Goal: Task Accomplishment & Management: Use online tool/utility

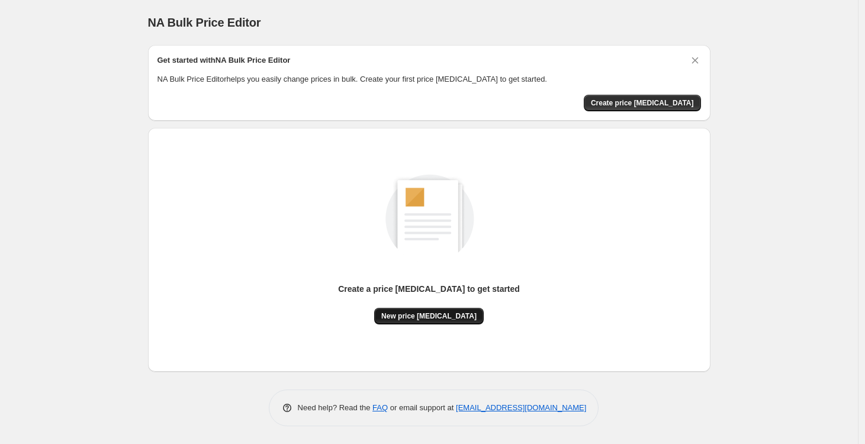
click at [438, 315] on span "New price [MEDICAL_DATA]" at bounding box center [428, 316] width 95 height 9
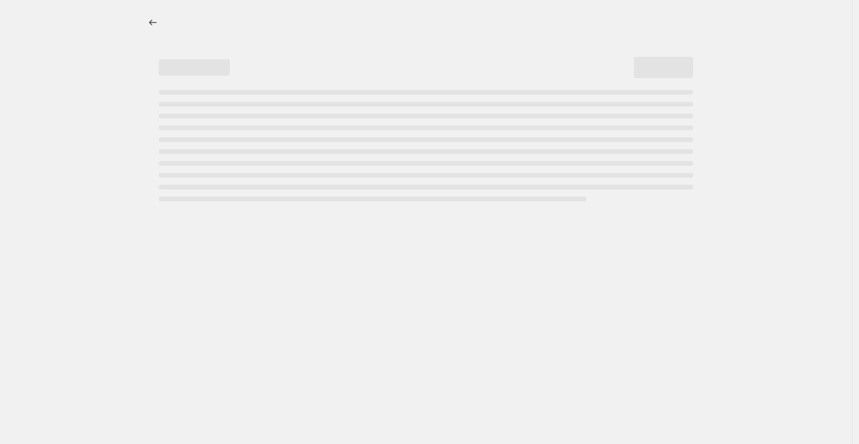
select select "percentage"
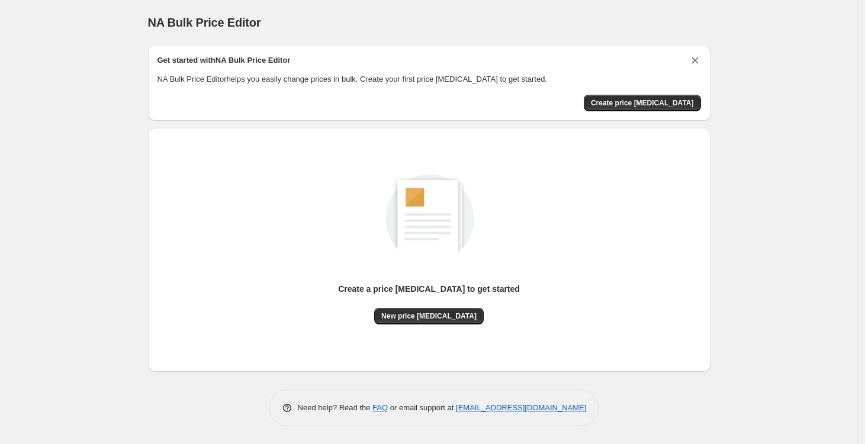
click at [698, 60] on icon "Dismiss card" at bounding box center [695, 60] width 12 height 12
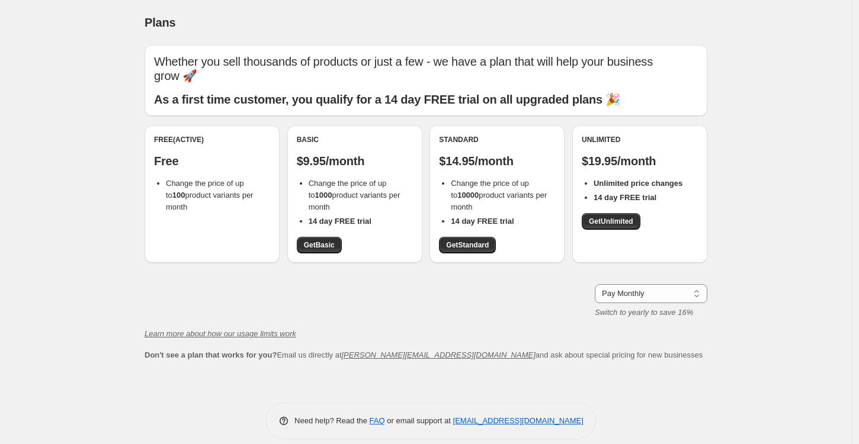
click at [194, 206] on li "Change the price of up to 100 product variants per month" at bounding box center [218, 196] width 104 height 36
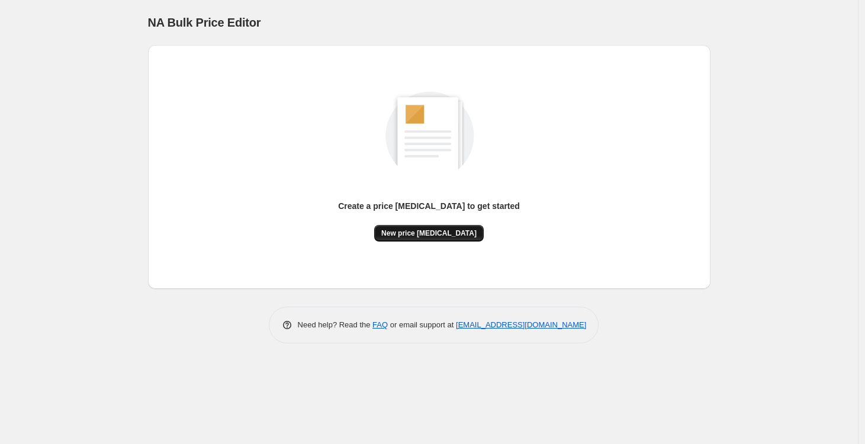
click at [400, 232] on span "New price [MEDICAL_DATA]" at bounding box center [428, 233] width 95 height 9
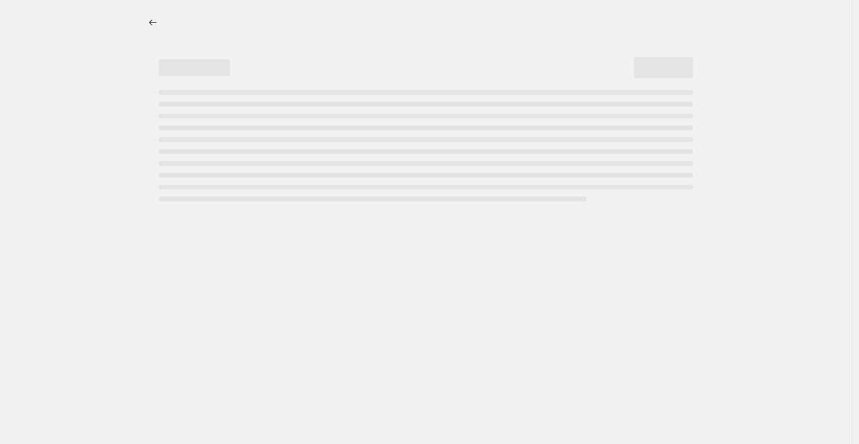
select select "percentage"
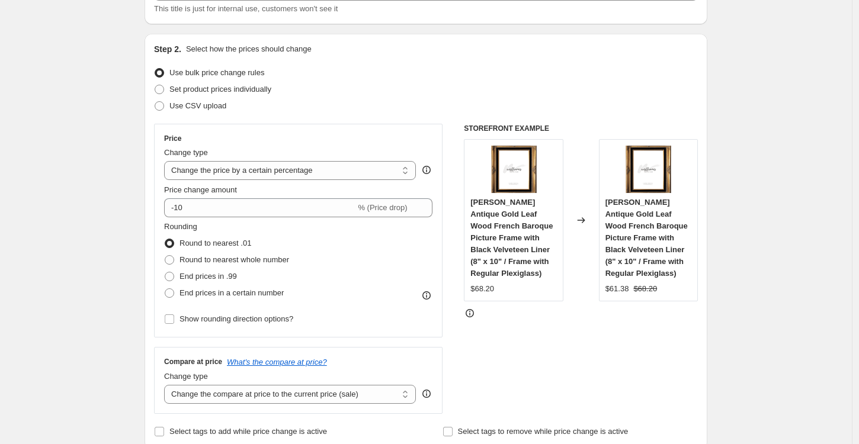
scroll to position [95, 0]
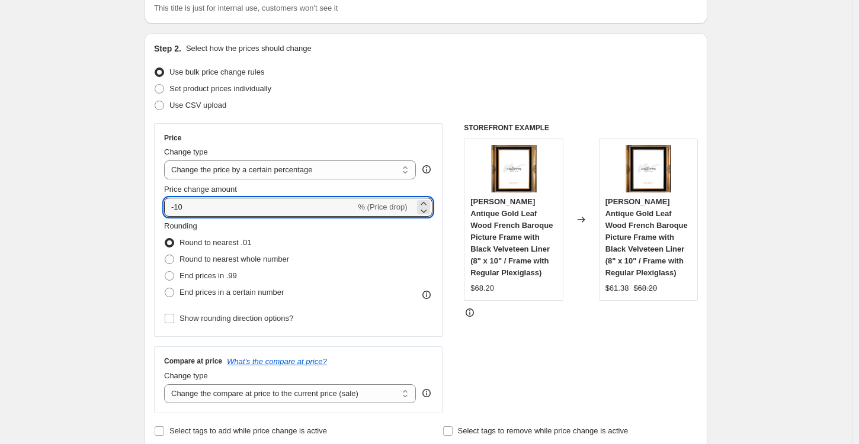
drag, startPoint x: 225, startPoint y: 210, endPoint x: 134, endPoint y: 210, distance: 91.2
type input "5"
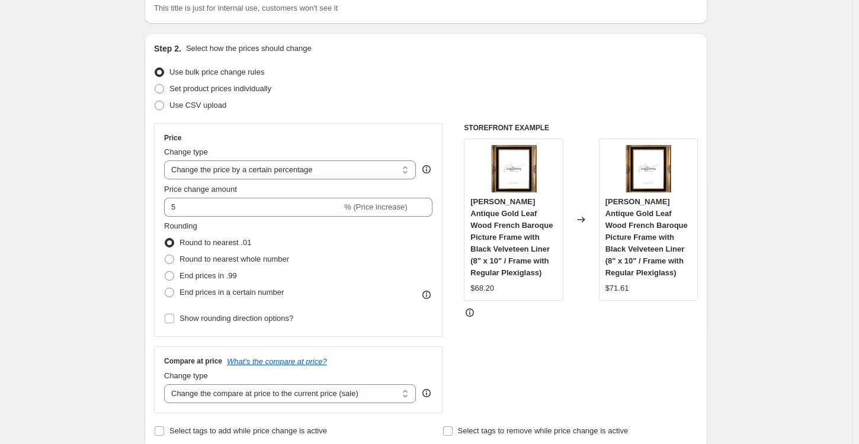
click at [380, 268] on div "Rounding Round to nearest .01 Round to nearest whole number End prices in .99 E…" at bounding box center [298, 260] width 268 height 81
click at [172, 292] on span at bounding box center [169, 292] width 9 height 9
click at [165, 288] on input "End prices in a certain number" at bounding box center [165, 288] width 1 height 1
radio input "true"
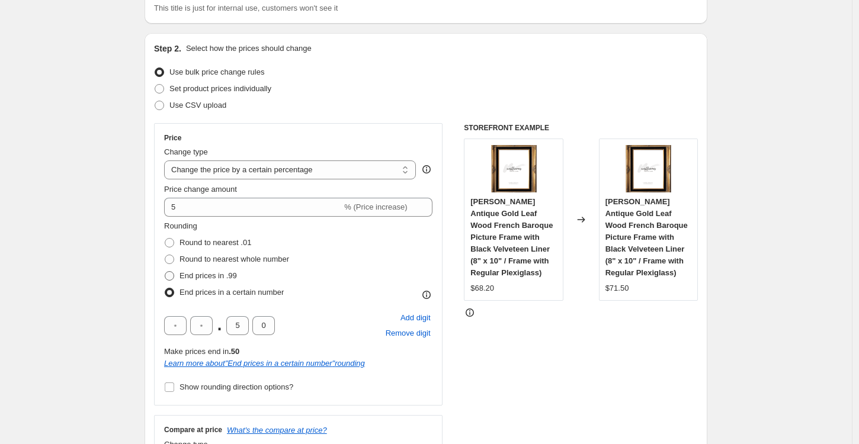
click at [174, 274] on span at bounding box center [169, 275] width 9 height 9
click at [165, 272] on input "End prices in .99" at bounding box center [165, 271] width 1 height 1
radio input "true"
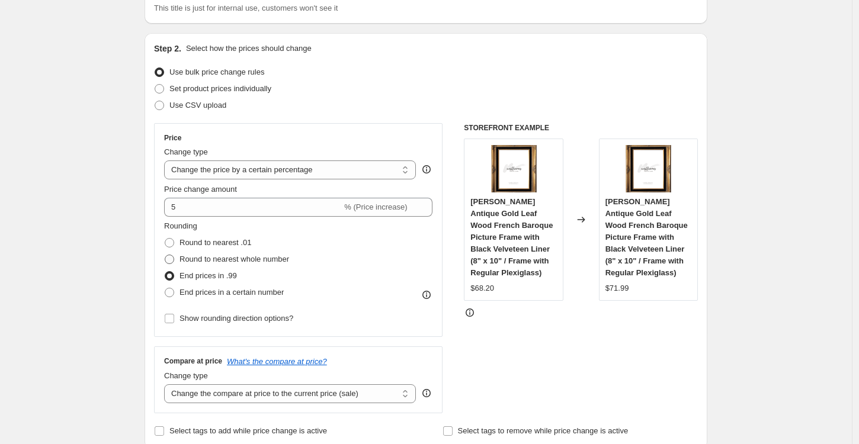
click at [173, 254] on span at bounding box center [169, 259] width 11 height 11
click at [165, 255] on input "Round to nearest whole number" at bounding box center [165, 255] width 1 height 1
radio input "true"
click at [172, 240] on span at bounding box center [169, 242] width 9 height 9
click at [165, 239] on input "Round to nearest .01" at bounding box center [165, 238] width 1 height 1
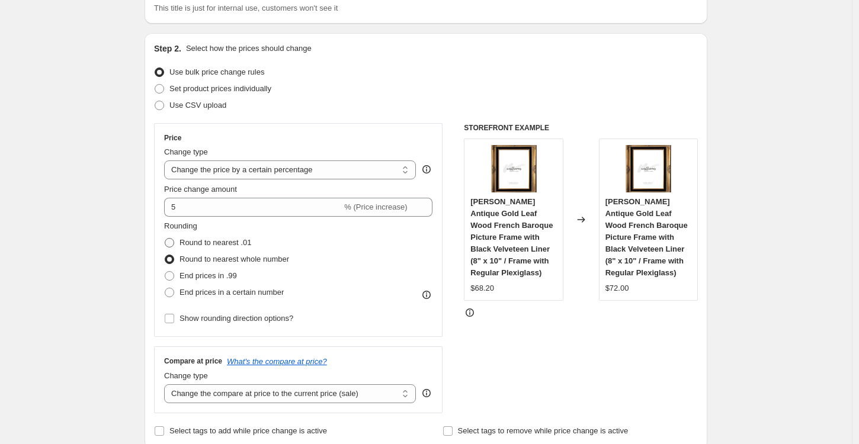
radio input "true"
click at [174, 317] on input "Show rounding direction options?" at bounding box center [169, 318] width 9 height 9
checkbox input "true"
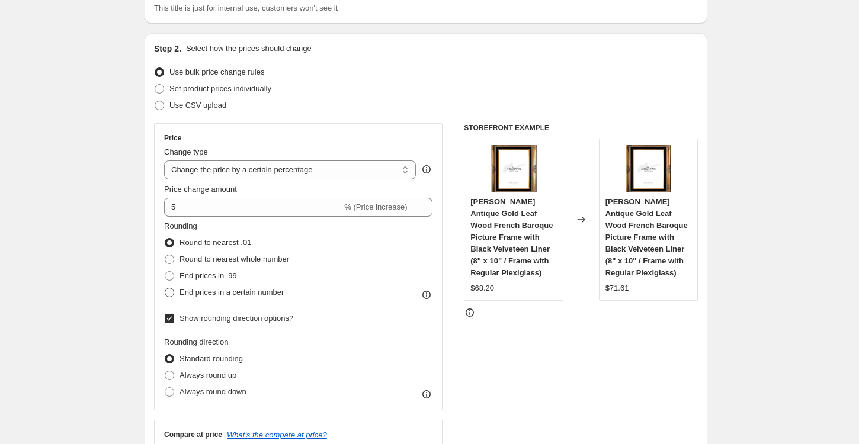
click at [172, 292] on span at bounding box center [169, 292] width 9 height 9
click at [165, 288] on input "End prices in a certain number" at bounding box center [165, 288] width 1 height 1
radio input "true"
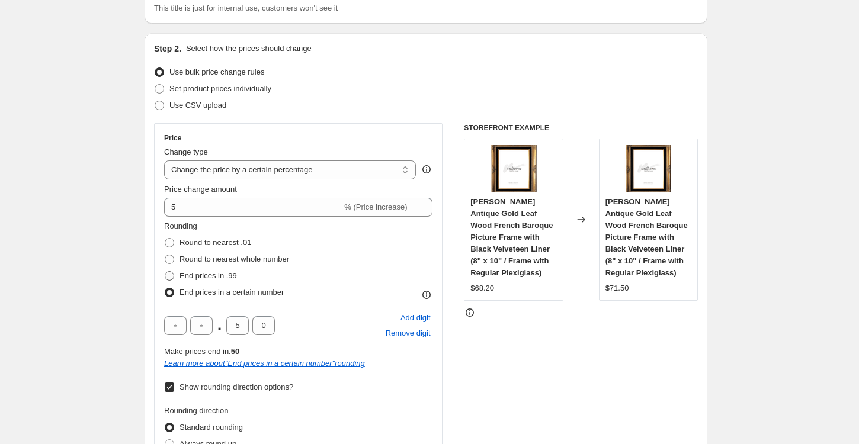
click at [174, 277] on span at bounding box center [169, 275] width 9 height 9
click at [165, 272] on input "End prices in .99" at bounding box center [165, 271] width 1 height 1
radio input "true"
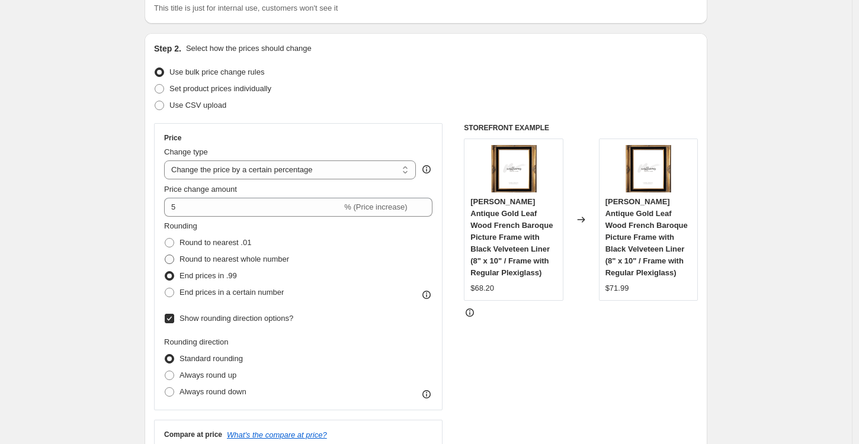
click at [174, 260] on span at bounding box center [169, 259] width 9 height 9
click at [165, 255] on input "Round to nearest whole number" at bounding box center [165, 255] width 1 height 1
radio input "true"
click at [174, 244] on span at bounding box center [169, 242] width 9 height 9
click at [165, 239] on input "Round to nearest .01" at bounding box center [165, 238] width 1 height 1
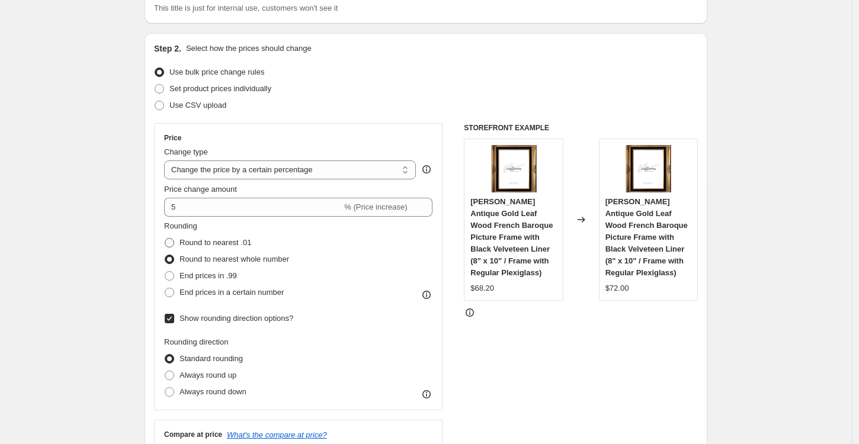
radio input "true"
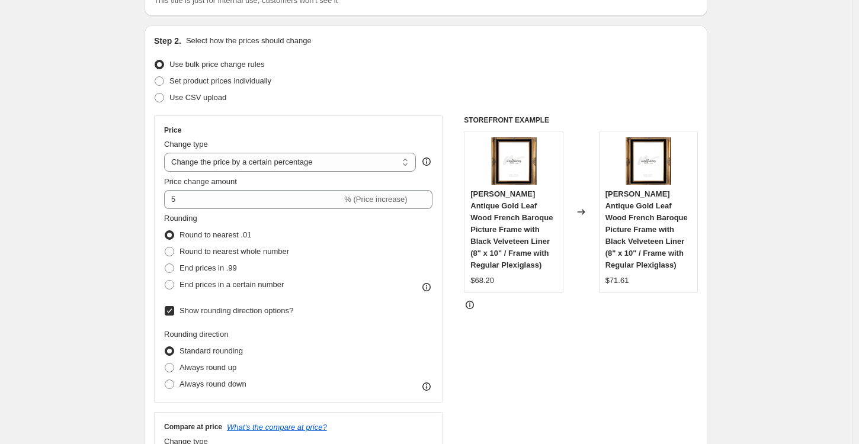
scroll to position [114, 0]
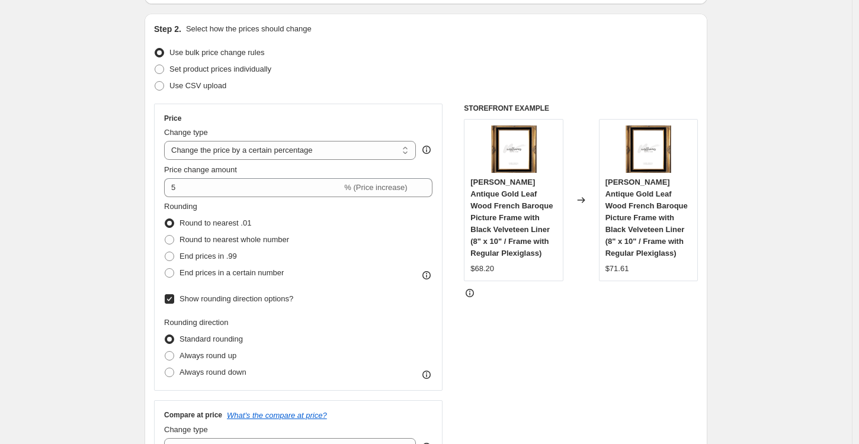
click at [174, 299] on input "Show rounding direction options?" at bounding box center [169, 298] width 9 height 9
checkbox input "false"
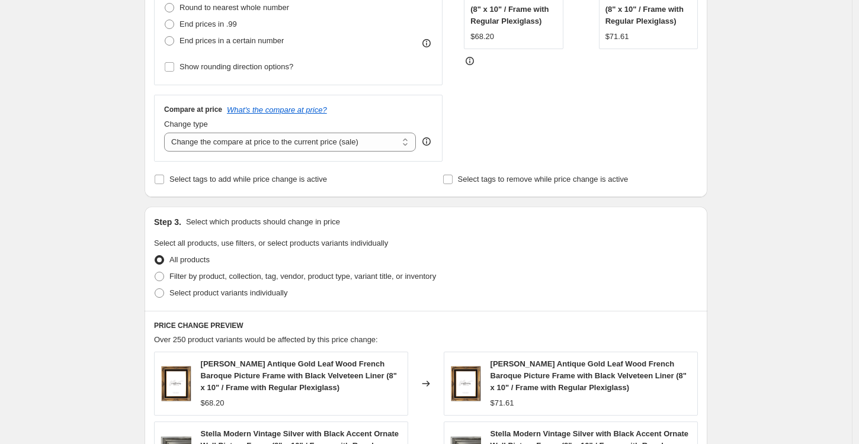
scroll to position [352, 0]
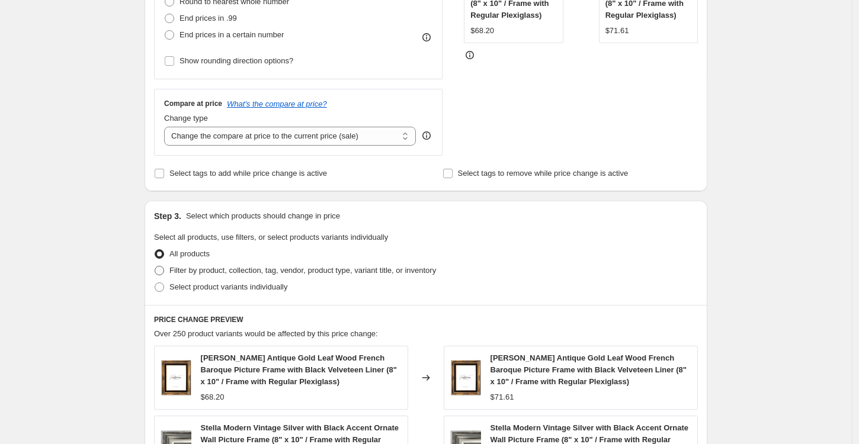
click at [164, 268] on span at bounding box center [159, 270] width 9 height 9
click at [155, 267] on input "Filter by product, collection, tag, vendor, product type, variant title, or inv…" at bounding box center [155, 266] width 1 height 1
radio input "true"
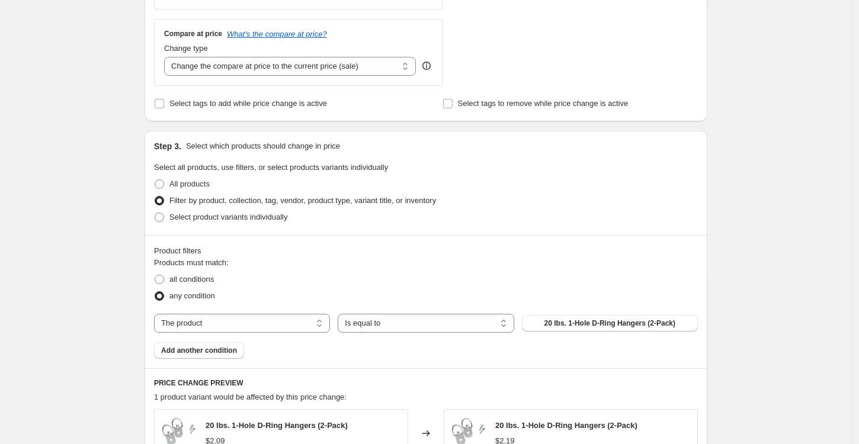
scroll to position [540, 0]
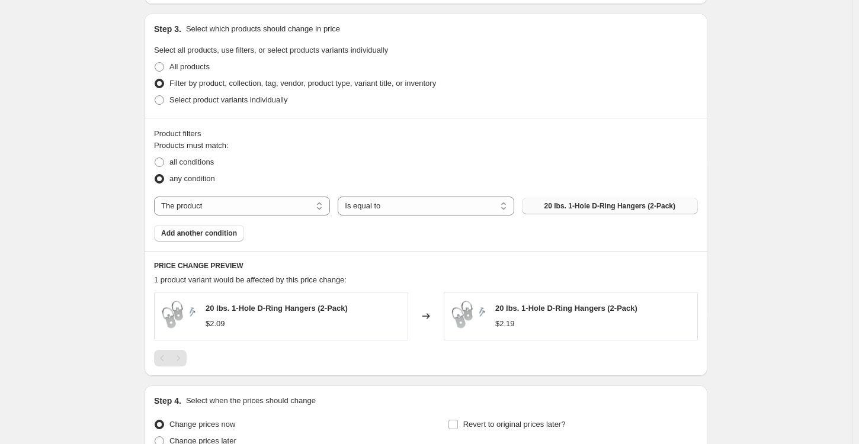
click at [554, 208] on span "20 lbs. 1-Hole D-Ring Hangers (2-Pack)" at bounding box center [609, 205] width 131 height 9
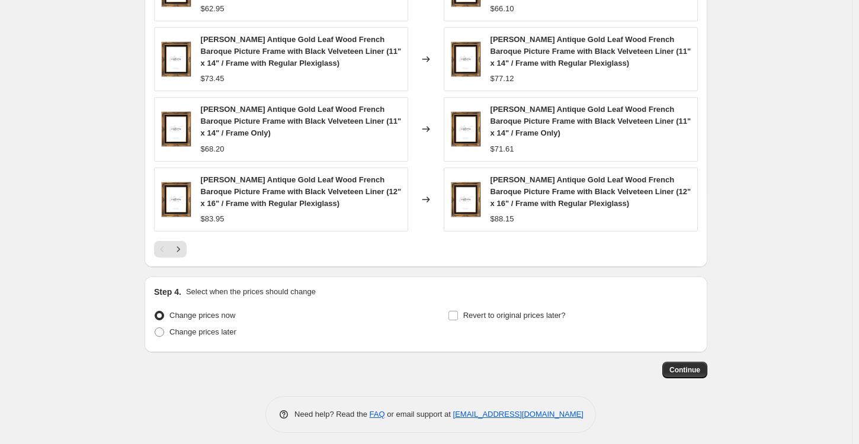
scroll to position [968, 0]
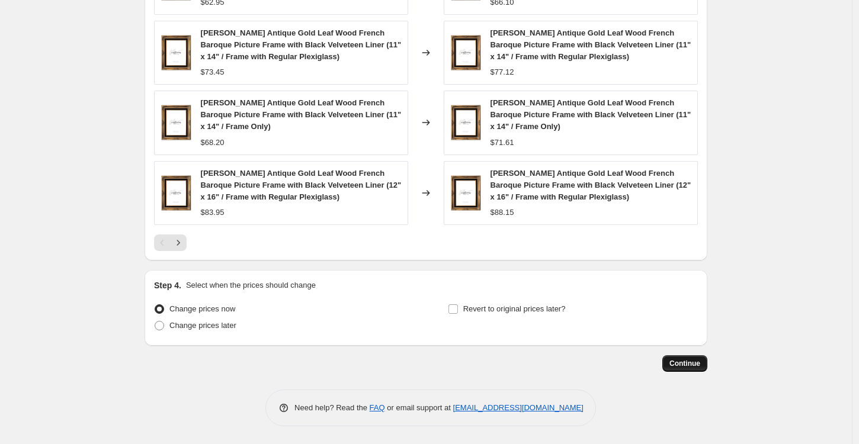
click at [692, 364] on span "Continue" at bounding box center [684, 363] width 31 height 9
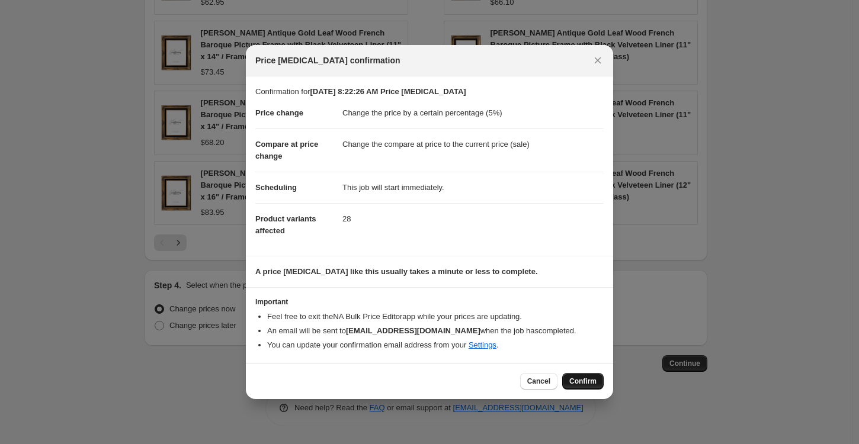
click at [581, 380] on span "Confirm" at bounding box center [582, 381] width 27 height 9
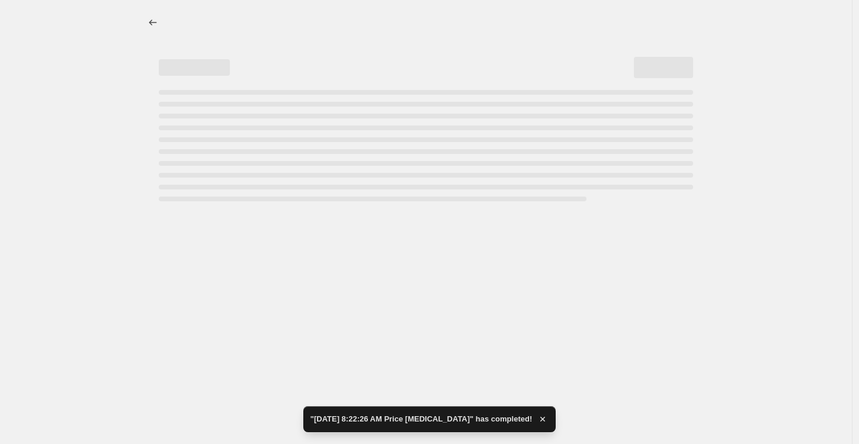
select select "percentage"
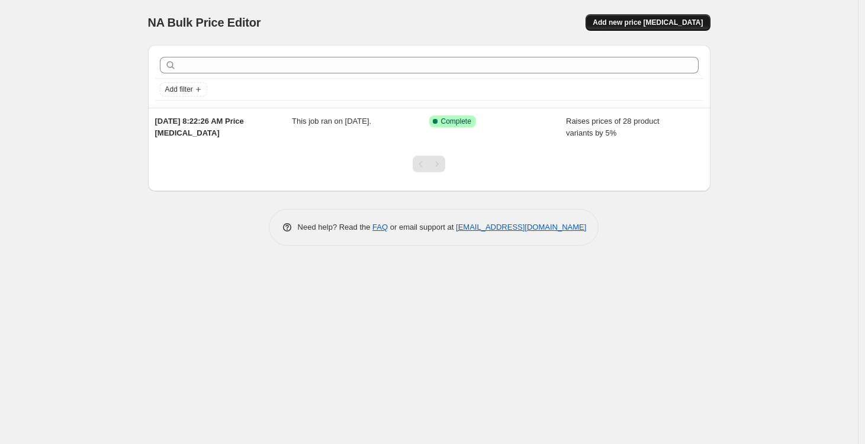
click at [638, 20] on span "Add new price [MEDICAL_DATA]" at bounding box center [648, 22] width 110 height 9
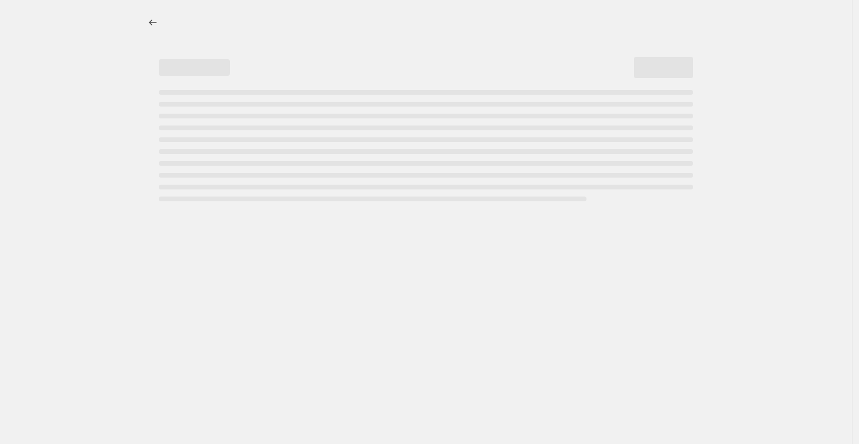
select select "percentage"
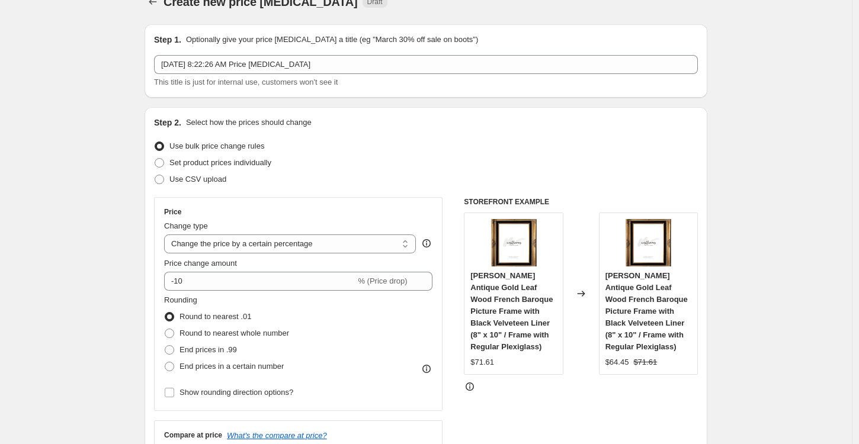
scroll to position [21, 0]
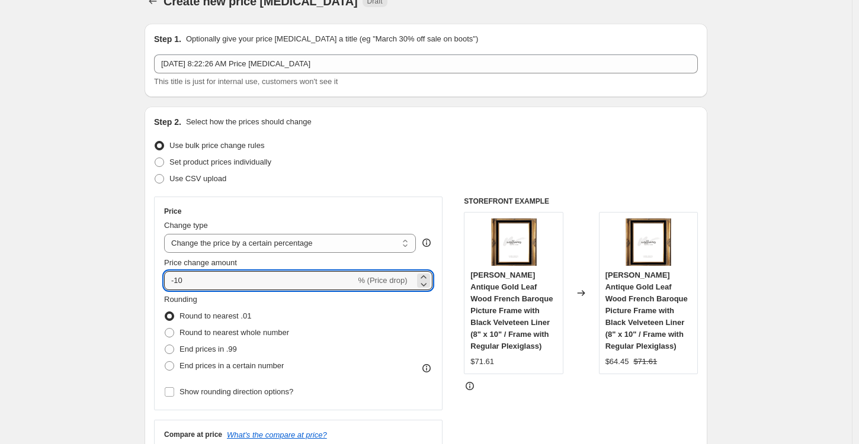
drag, startPoint x: 192, startPoint y: 276, endPoint x: 152, endPoint y: 279, distance: 40.4
click at [152, 279] on div "Step 2. Select how the prices should change Use bulk price change rules Set pro…" at bounding box center [426, 315] width 563 height 416
type input "5"
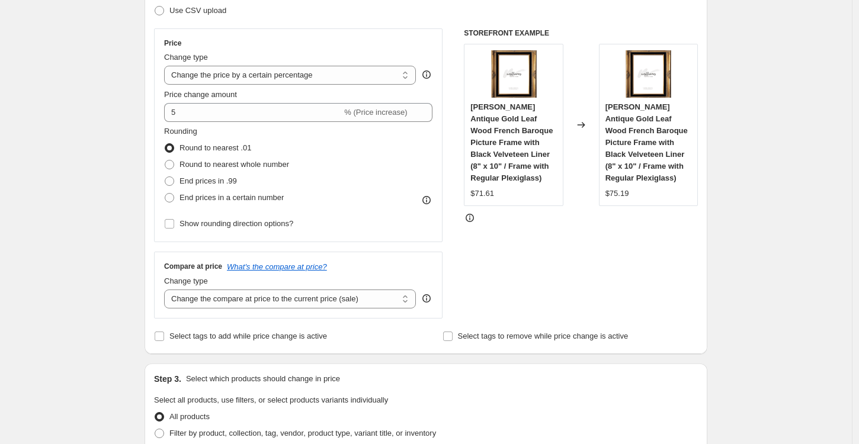
scroll to position [190, 0]
click at [239, 297] on select "Change the compare at price to the current price (sale) Change the compare at p…" at bounding box center [290, 298] width 252 height 19
select select "no_change"
click at [167, 289] on select "Change the compare at price to the current price (sale) Change the compare at p…" at bounding box center [290, 298] width 252 height 19
click at [106, 301] on div "Create new price change job. This page is ready Create new price change job Dra…" at bounding box center [426, 435] width 852 height 1250
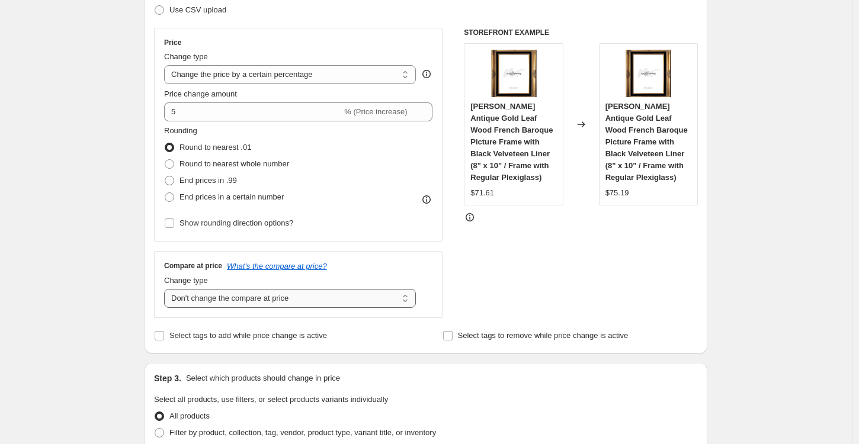
click at [198, 297] on select "Change the compare at price to the current price (sale) Change the compare at p…" at bounding box center [290, 298] width 252 height 19
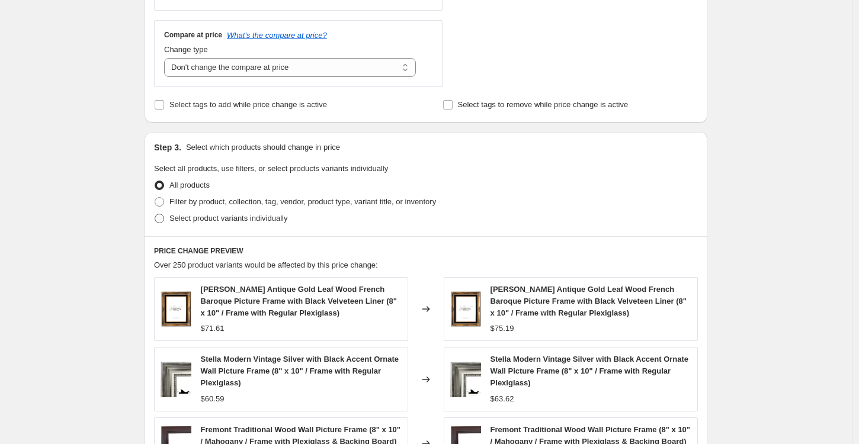
scroll to position [422, 0]
click at [163, 200] on span at bounding box center [159, 200] width 9 height 9
click at [155, 197] on input "Filter by product, collection, tag, vendor, product type, variant title, or inv…" at bounding box center [155, 196] width 1 height 1
radio input "true"
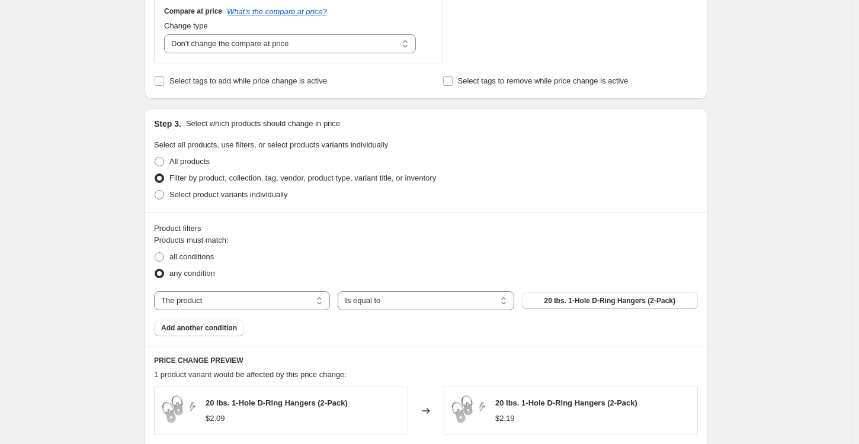
scroll to position [450, 0]
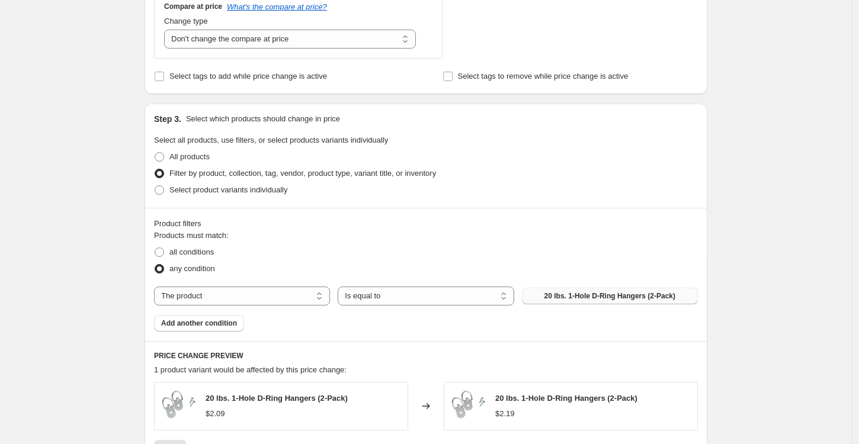
click at [556, 289] on button "20 lbs. 1-Hole D-Ring Hangers (2-Pack)" at bounding box center [610, 296] width 176 height 17
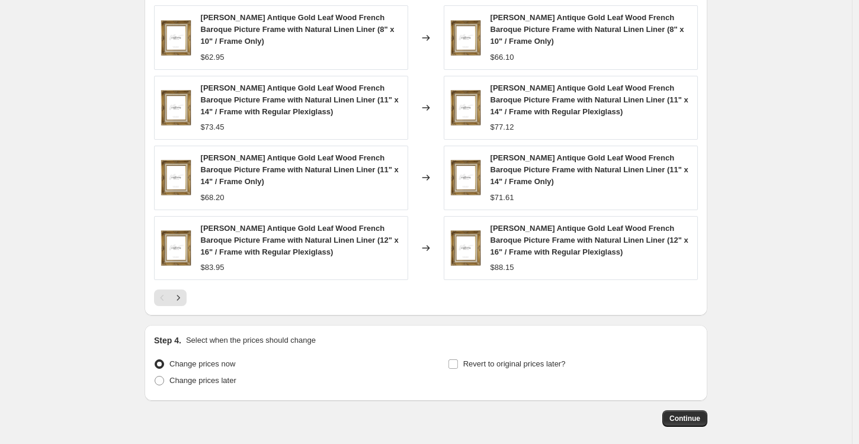
scroll to position [958, 0]
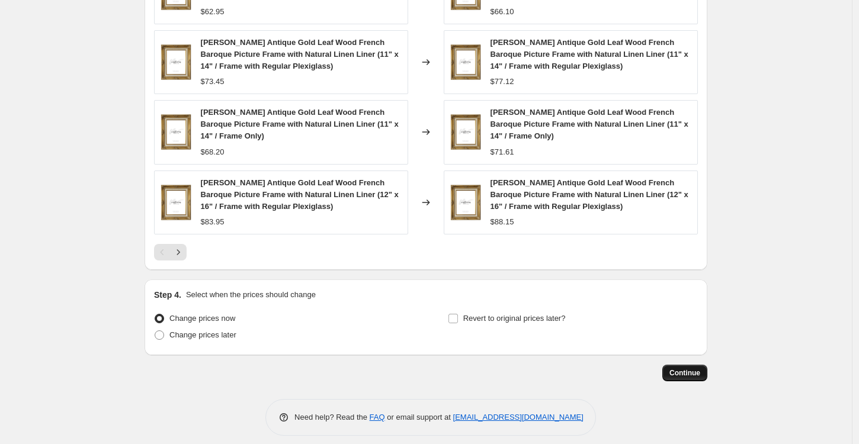
click at [689, 368] on span "Continue" at bounding box center [684, 372] width 31 height 9
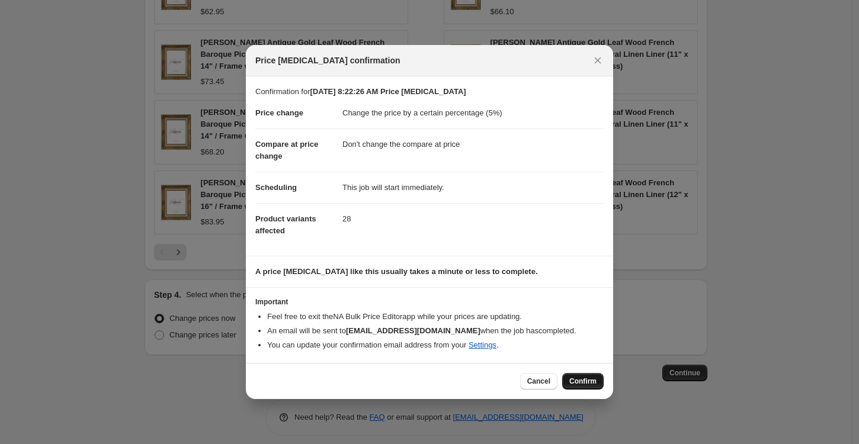
click at [585, 378] on span "Confirm" at bounding box center [582, 381] width 27 height 9
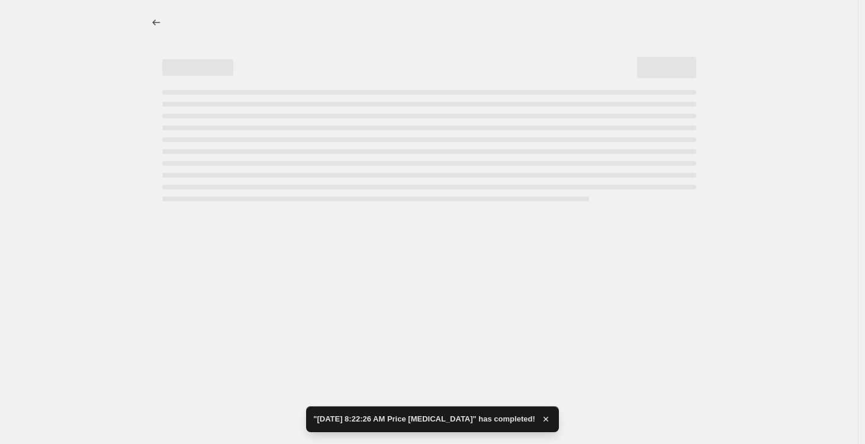
select select "percentage"
select select "no_change"
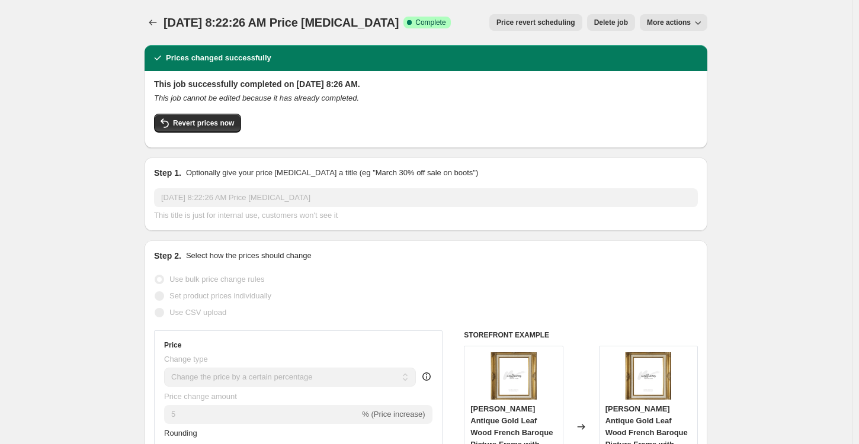
click at [666, 20] on span "More actions" at bounding box center [669, 22] width 44 height 9
click at [155, 20] on icon "Price change jobs" at bounding box center [153, 23] width 12 height 12
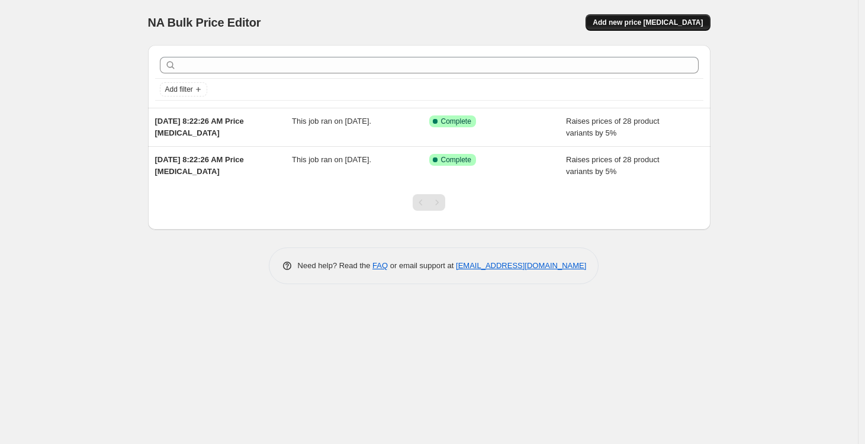
click at [653, 24] on span "Add new price [MEDICAL_DATA]" at bounding box center [648, 22] width 110 height 9
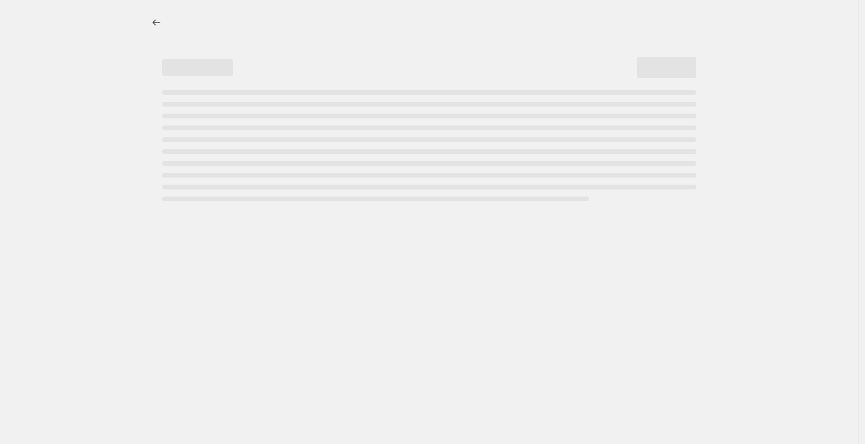
select select "percentage"
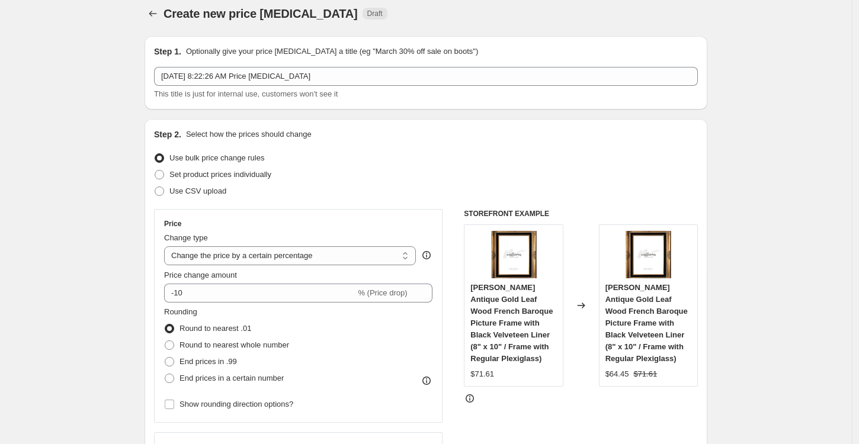
scroll to position [25, 0]
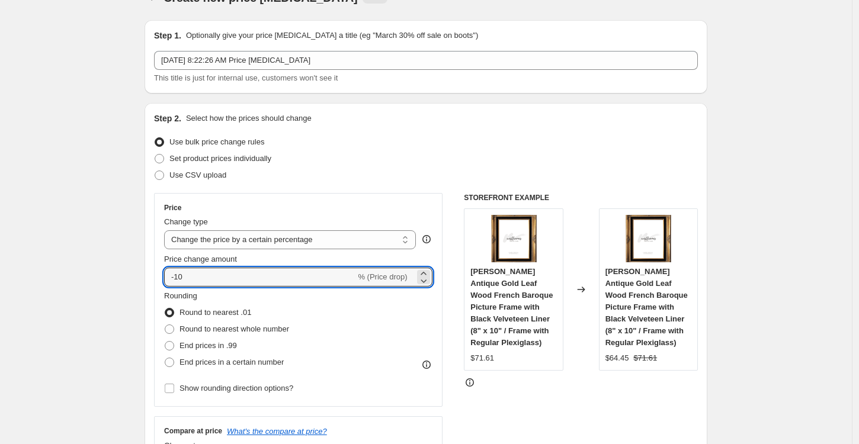
drag, startPoint x: 210, startPoint y: 277, endPoint x: 142, endPoint y: 272, distance: 67.7
type input "5"
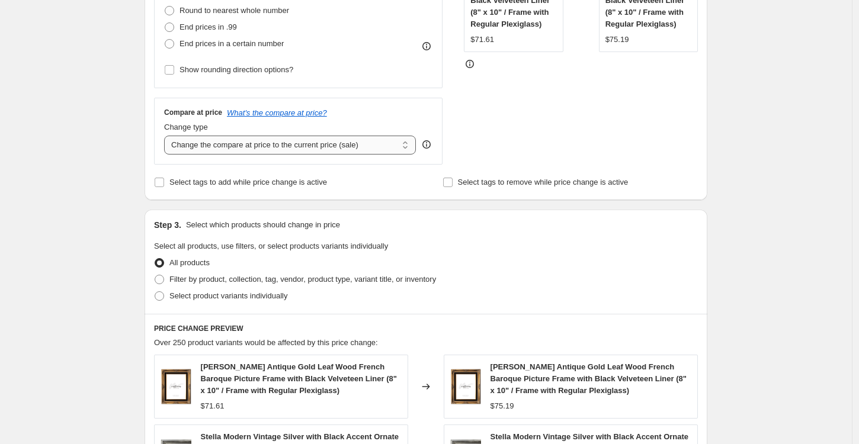
click at [197, 146] on select "Change the compare at price to the current price (sale) Change the compare at p…" at bounding box center [290, 145] width 252 height 19
select select "no_change"
click at [167, 136] on select "Change the compare at price to the current price (sale) Change the compare at p…" at bounding box center [290, 145] width 252 height 19
click at [96, 228] on div "Create new price change job. This page is ready Create new price change job Dra…" at bounding box center [426, 281] width 852 height 1250
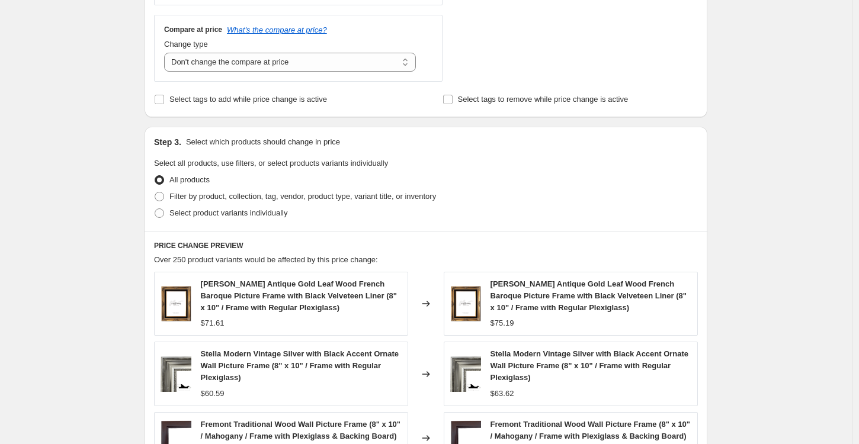
scroll to position [442, 0]
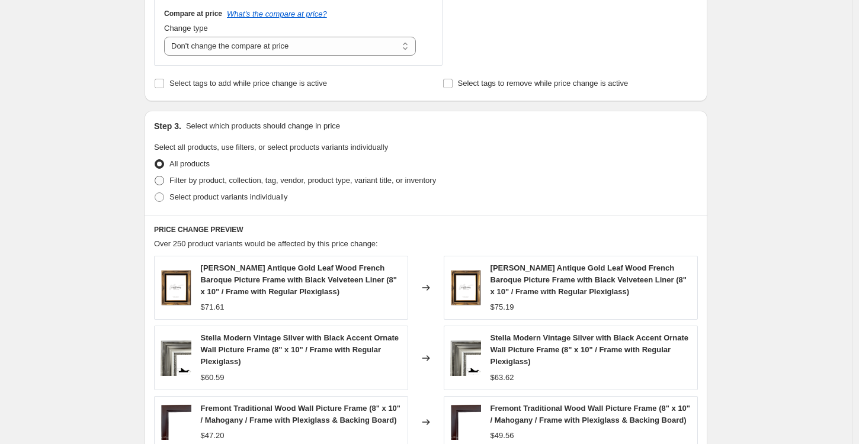
click at [162, 177] on span at bounding box center [159, 180] width 9 height 9
click at [155, 176] on input "Filter by product, collection, tag, vendor, product type, variant title, or inv…" at bounding box center [155, 176] width 1 height 1
radio input "true"
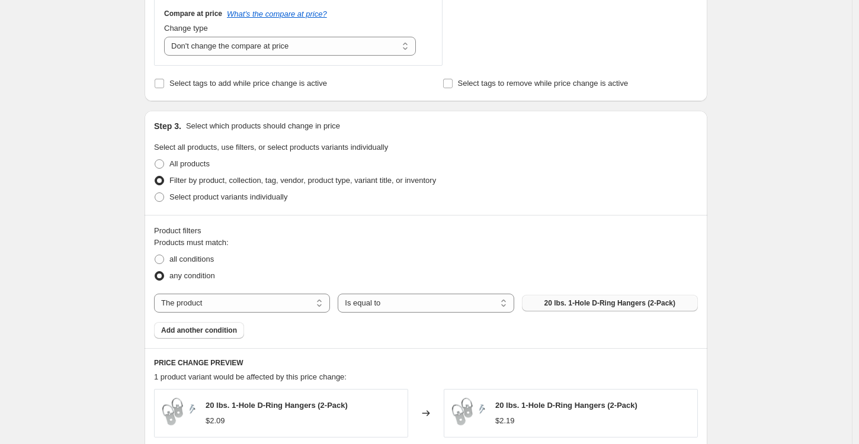
click at [572, 302] on span "20 lbs. 1-Hole D-Ring Hangers (2-Pack)" at bounding box center [609, 303] width 131 height 9
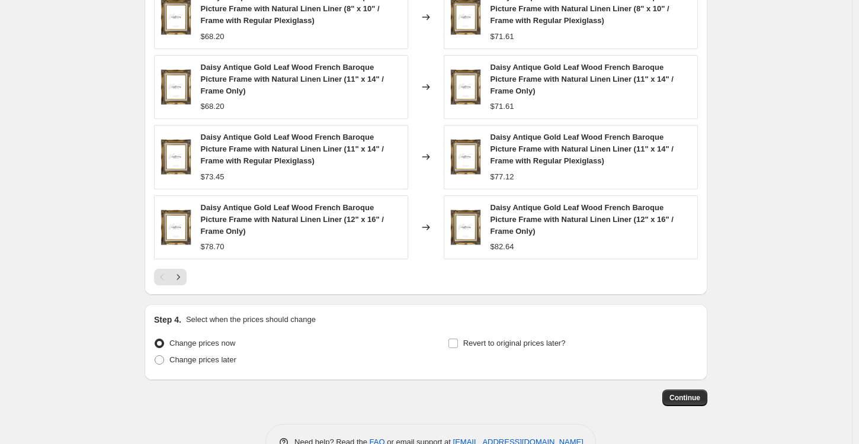
scroll to position [958, 0]
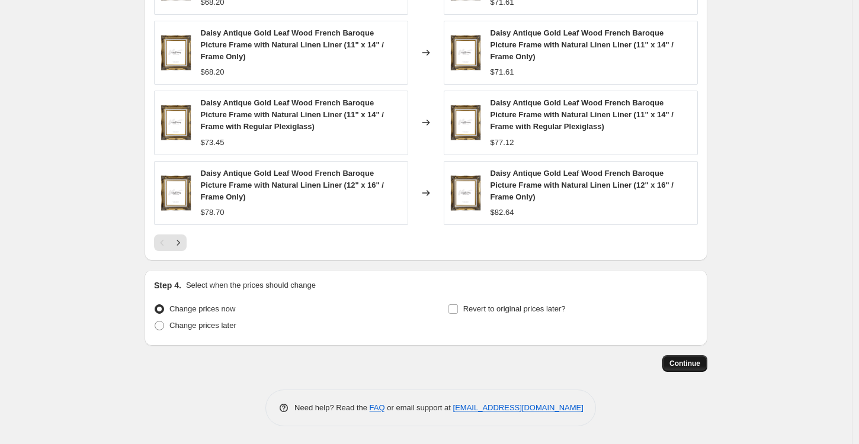
click at [681, 361] on span "Continue" at bounding box center [684, 363] width 31 height 9
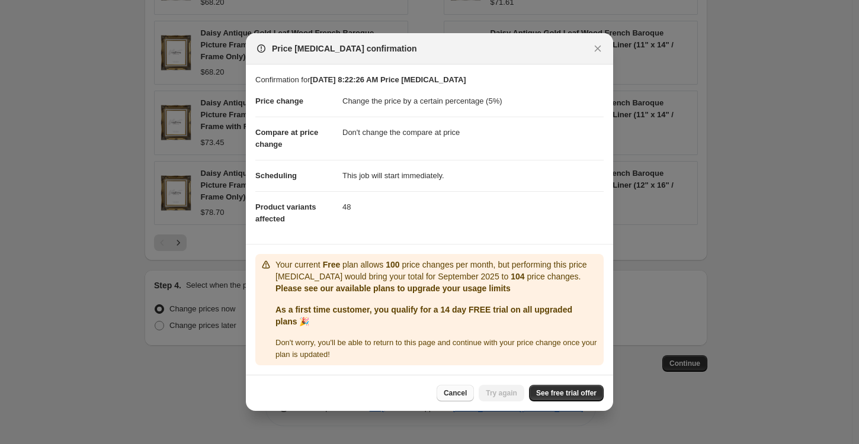
click at [452, 396] on span "Cancel" at bounding box center [455, 393] width 23 height 9
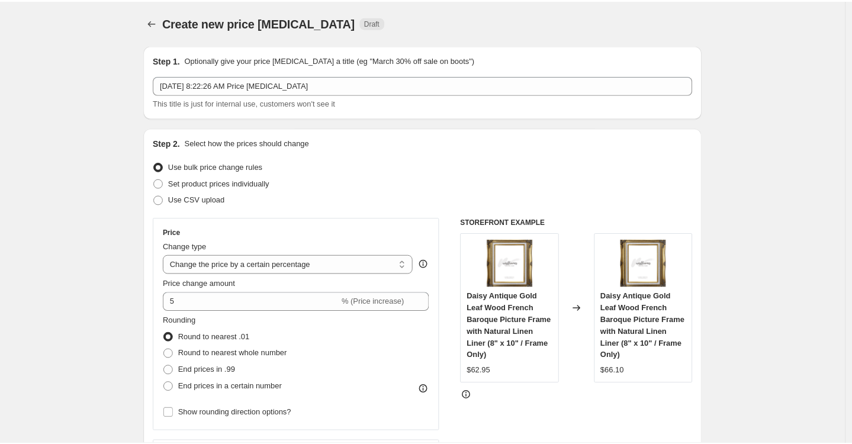
scroll to position [958, 0]
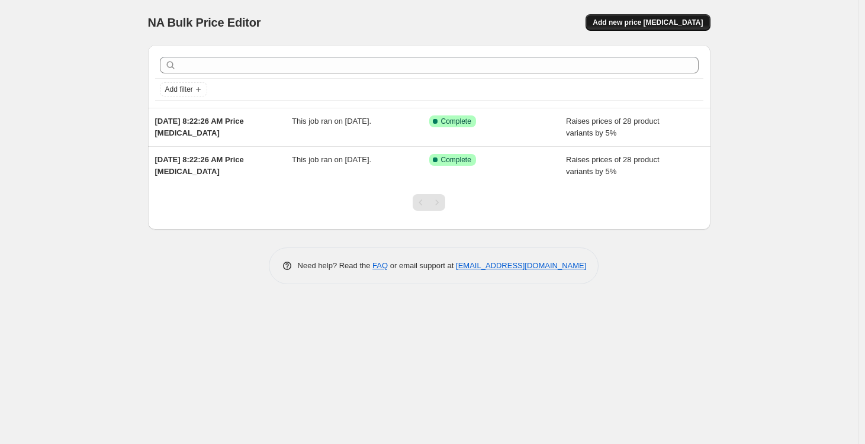
click at [648, 24] on span "Add new price [MEDICAL_DATA]" at bounding box center [648, 22] width 110 height 9
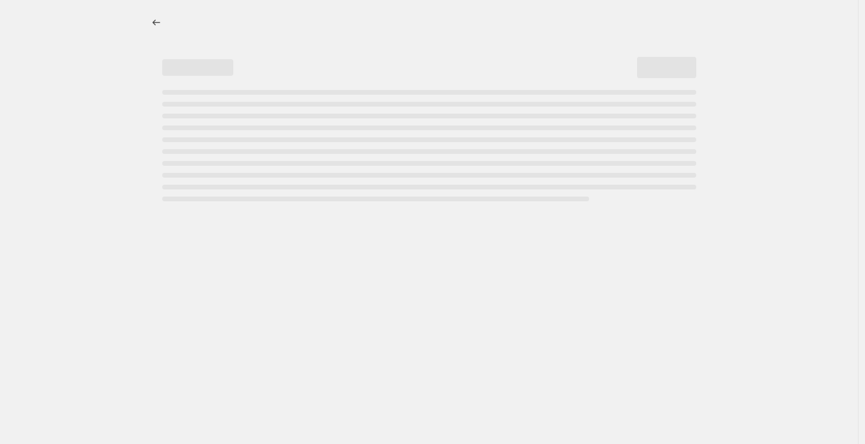
select select "percentage"
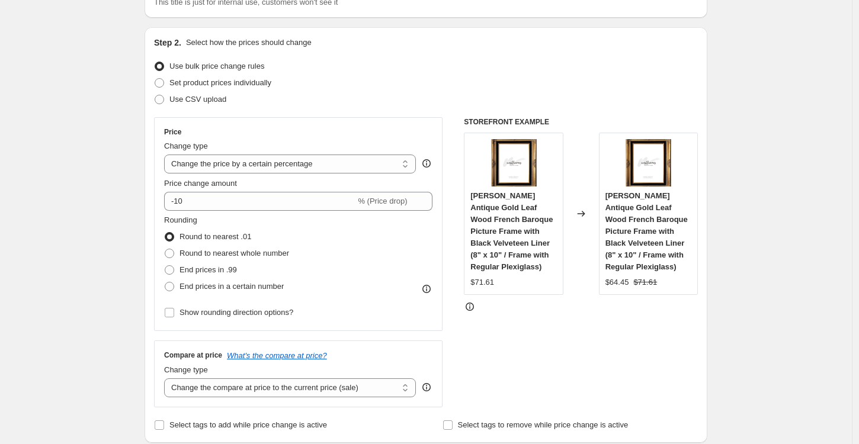
scroll to position [106, 0]
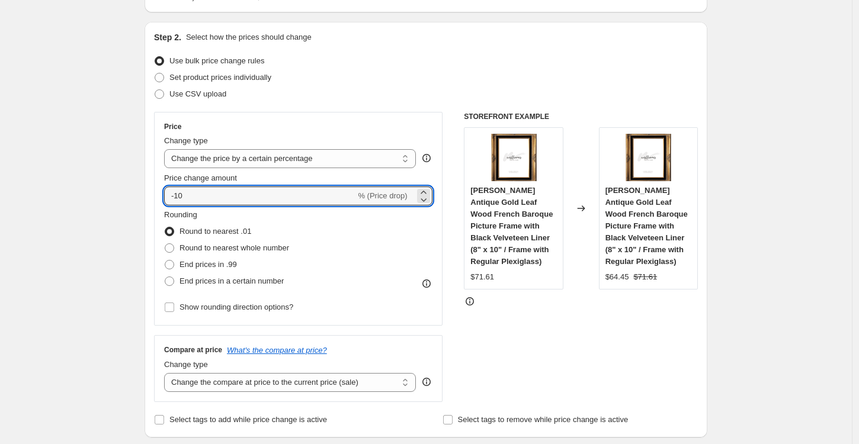
drag, startPoint x: 202, startPoint y: 195, endPoint x: 145, endPoint y: 194, distance: 56.9
type input "5"
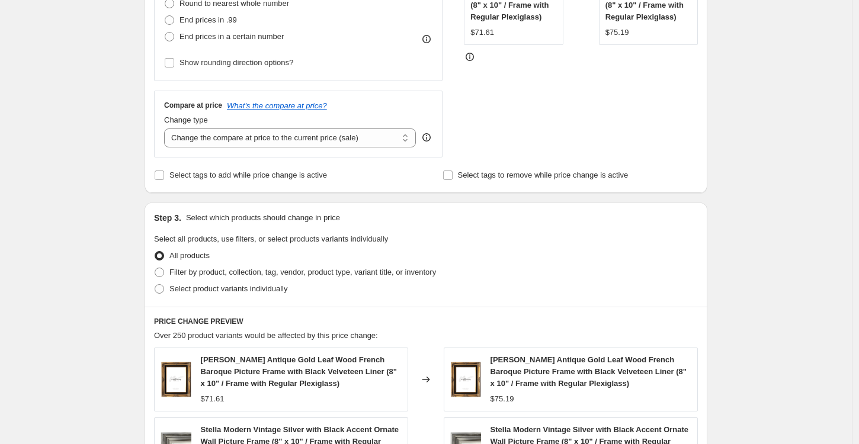
scroll to position [409, 0]
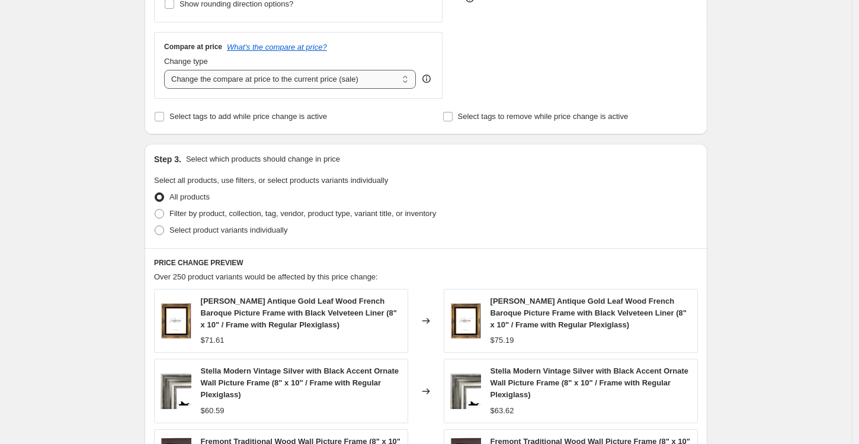
click at [228, 84] on select "Change the compare at price to the current price (sale) Change the compare at p…" at bounding box center [290, 79] width 252 height 19
select select "no_change"
click at [167, 70] on select "Change the compare at price to the current price (sale) Change the compare at p…" at bounding box center [290, 79] width 252 height 19
click at [163, 212] on span at bounding box center [159, 213] width 9 height 9
click at [155, 210] on input "Filter by product, collection, tag, vendor, product type, variant title, or inv…" at bounding box center [155, 209] width 1 height 1
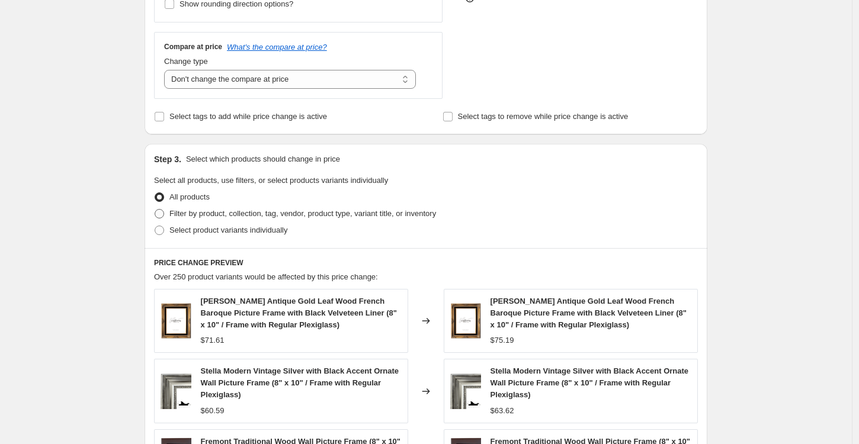
radio input "true"
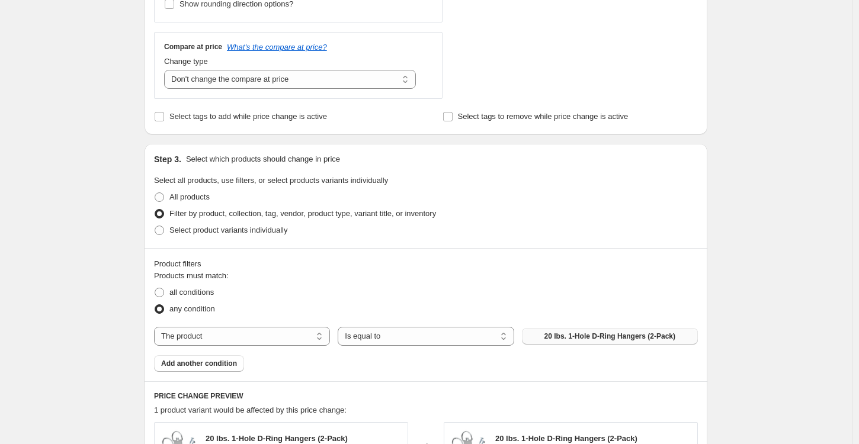
click at [557, 336] on span "20 lbs. 1-Hole D-Ring Hangers (2-Pack)" at bounding box center [609, 336] width 131 height 9
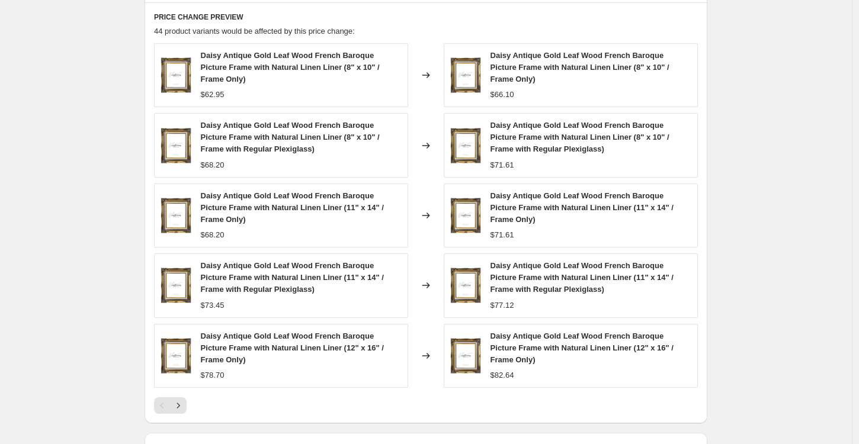
scroll to position [933, 0]
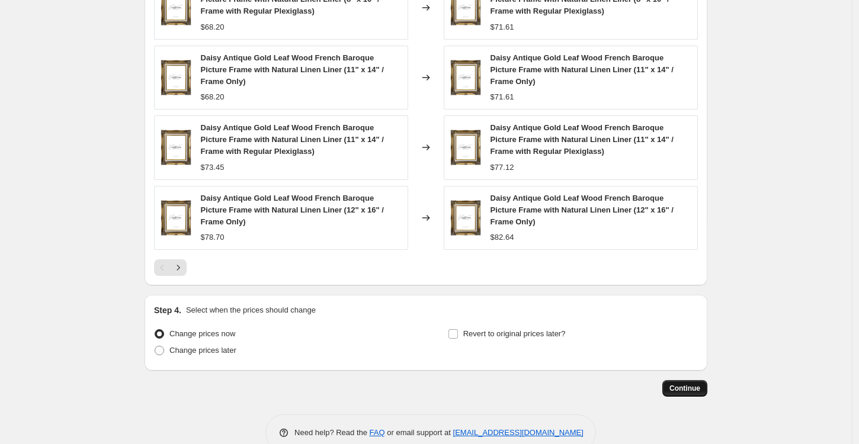
click at [696, 388] on span "Continue" at bounding box center [684, 388] width 31 height 9
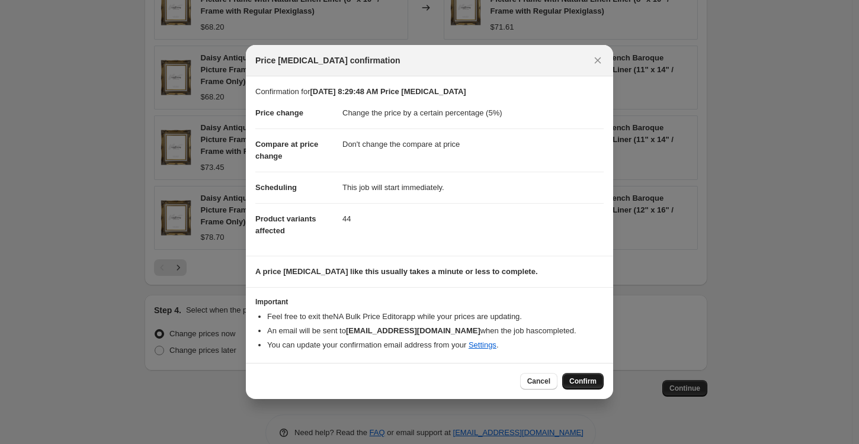
click at [577, 378] on span "Confirm" at bounding box center [582, 381] width 27 height 9
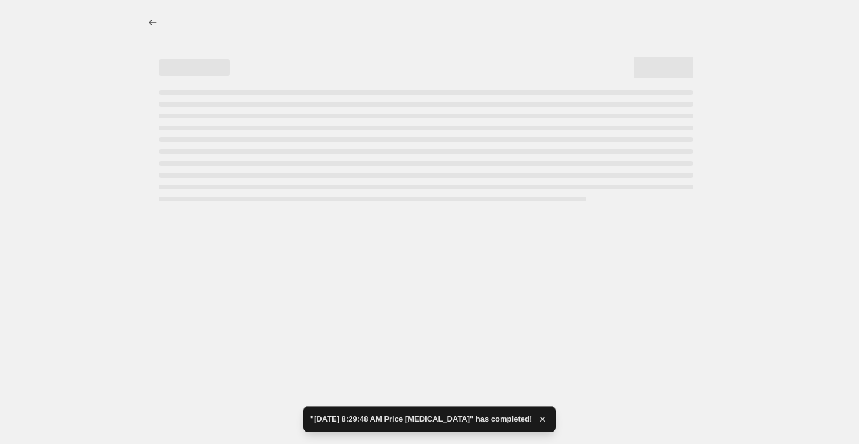
select select "percentage"
select select "no_change"
